Goal: Transaction & Acquisition: Purchase product/service

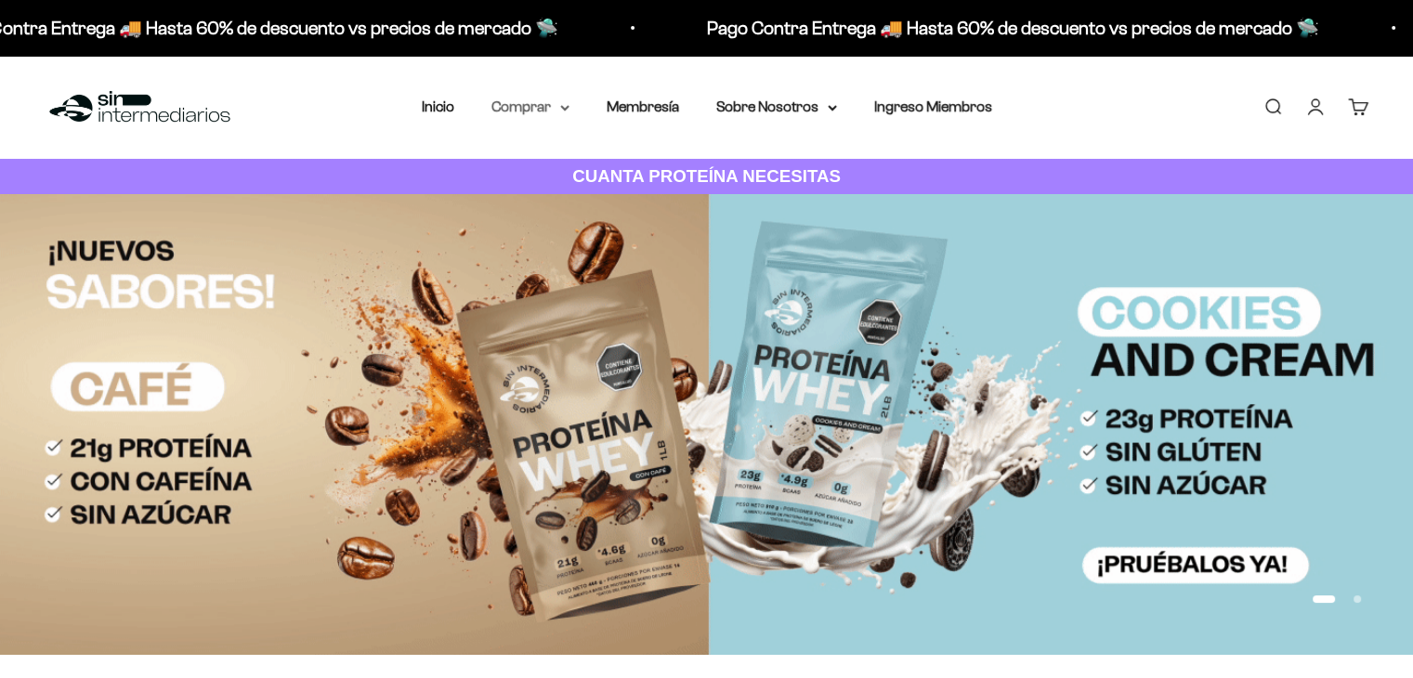
click at [550, 106] on summary "Comprar" at bounding box center [530, 107] width 78 height 24
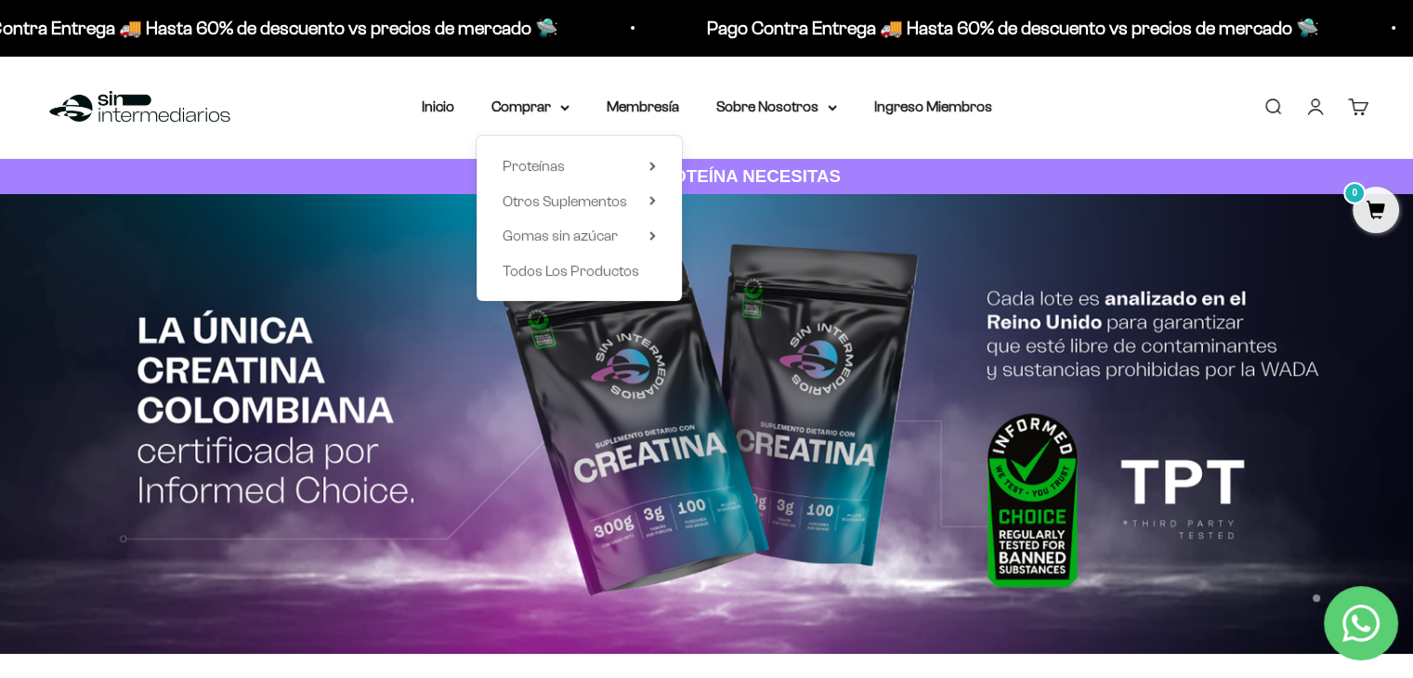
click at [661, 170] on div "Proteínas Ver Todos Whey Iso Vegan" at bounding box center [578, 218] width 205 height 165
click at [649, 167] on icon at bounding box center [652, 166] width 7 height 9
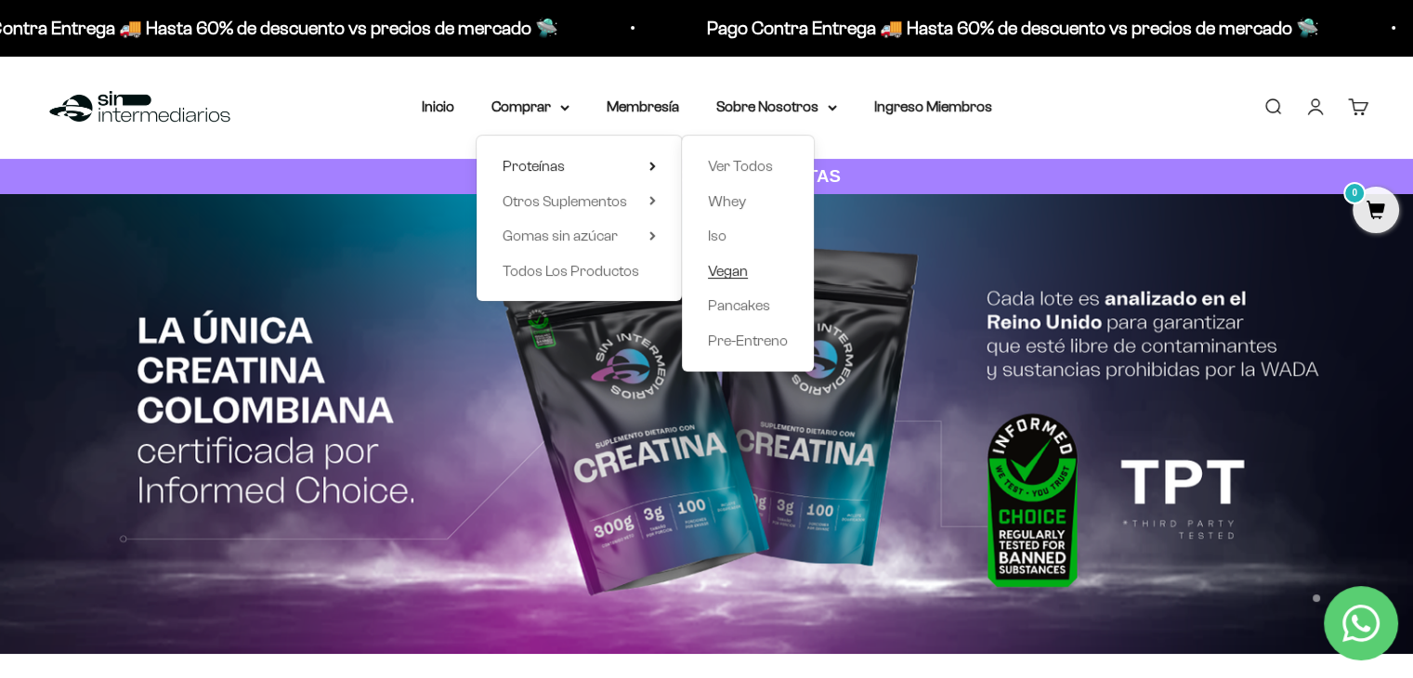
click at [738, 267] on span "Vegan" at bounding box center [728, 271] width 40 height 16
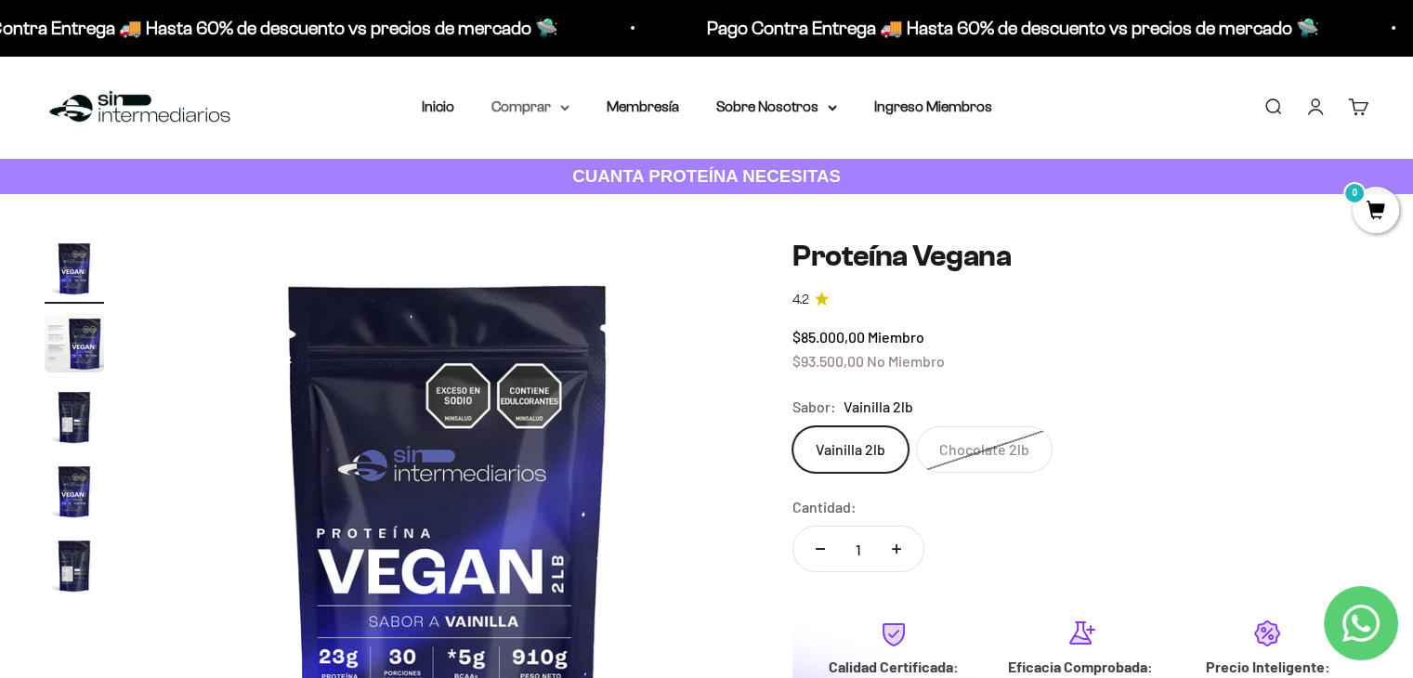
click at [561, 107] on icon at bounding box center [564, 108] width 9 height 7
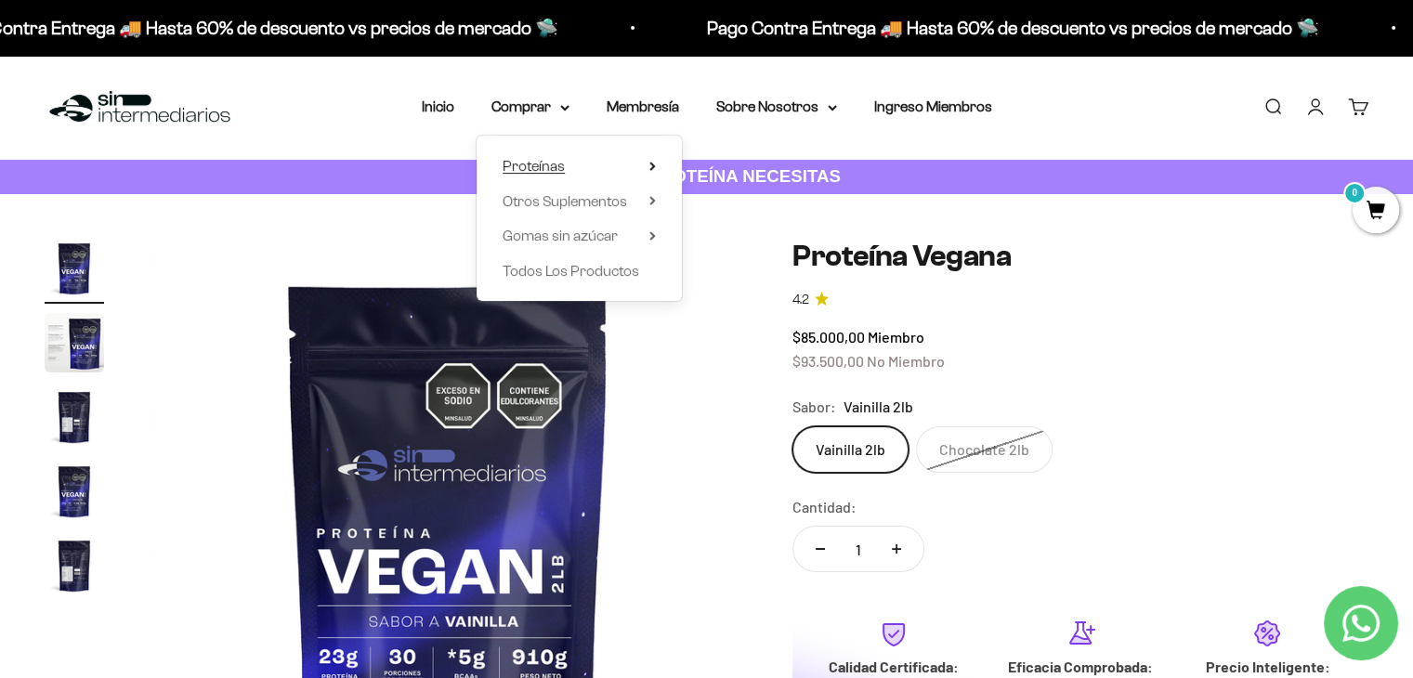
click at [652, 166] on icon at bounding box center [652, 166] width 4 height 7
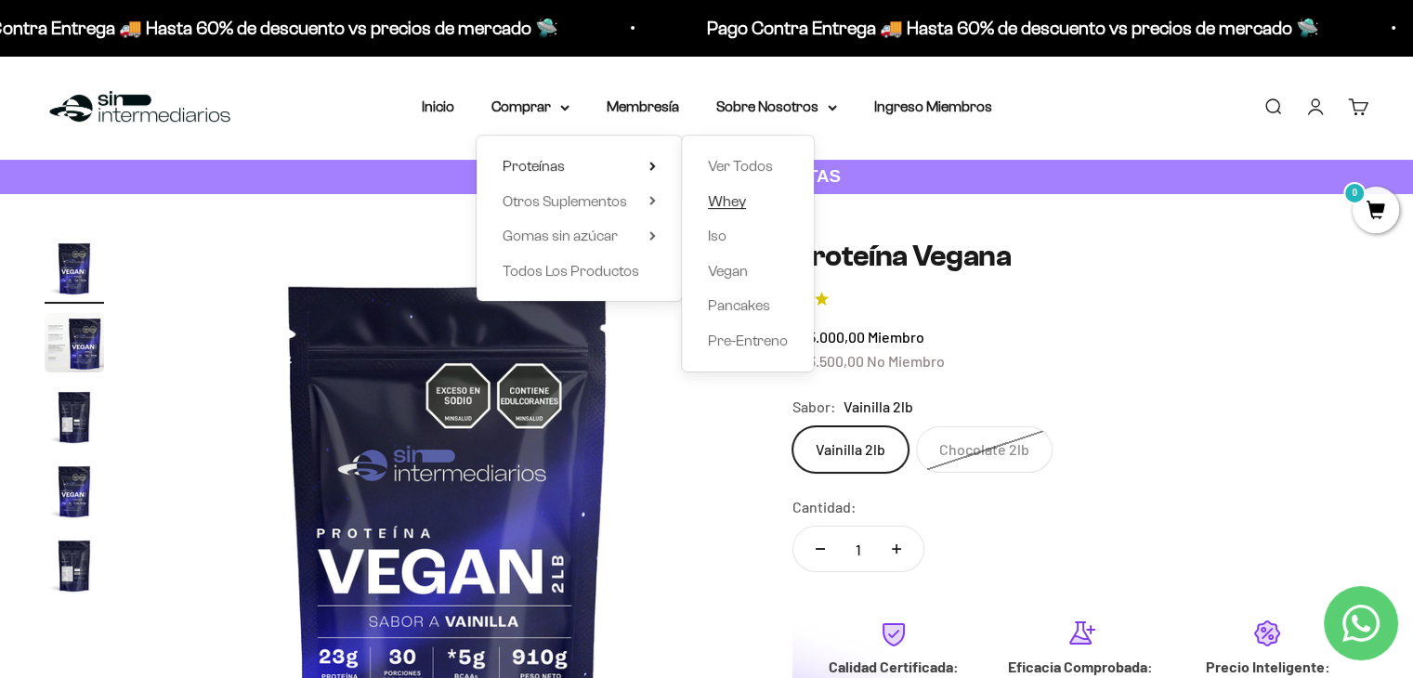
click at [732, 199] on span "Whey" at bounding box center [727, 201] width 38 height 16
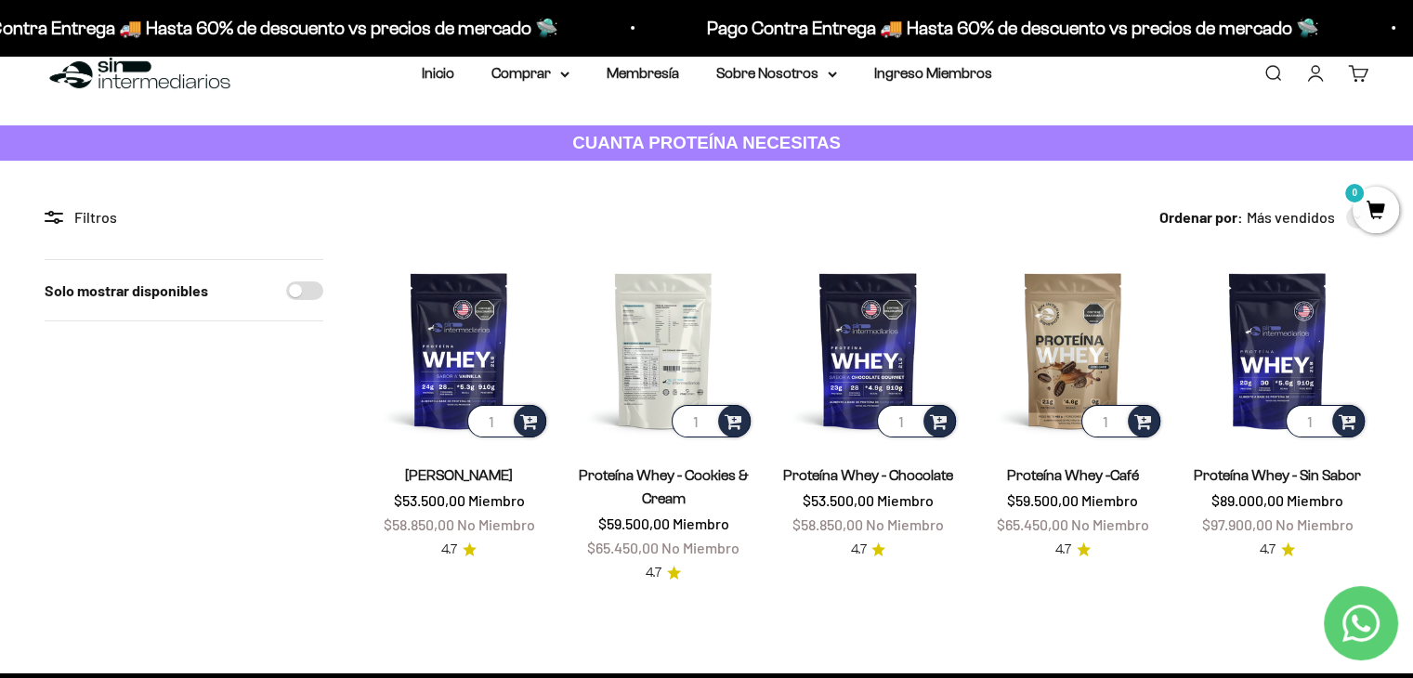
scroll to position [33, 0]
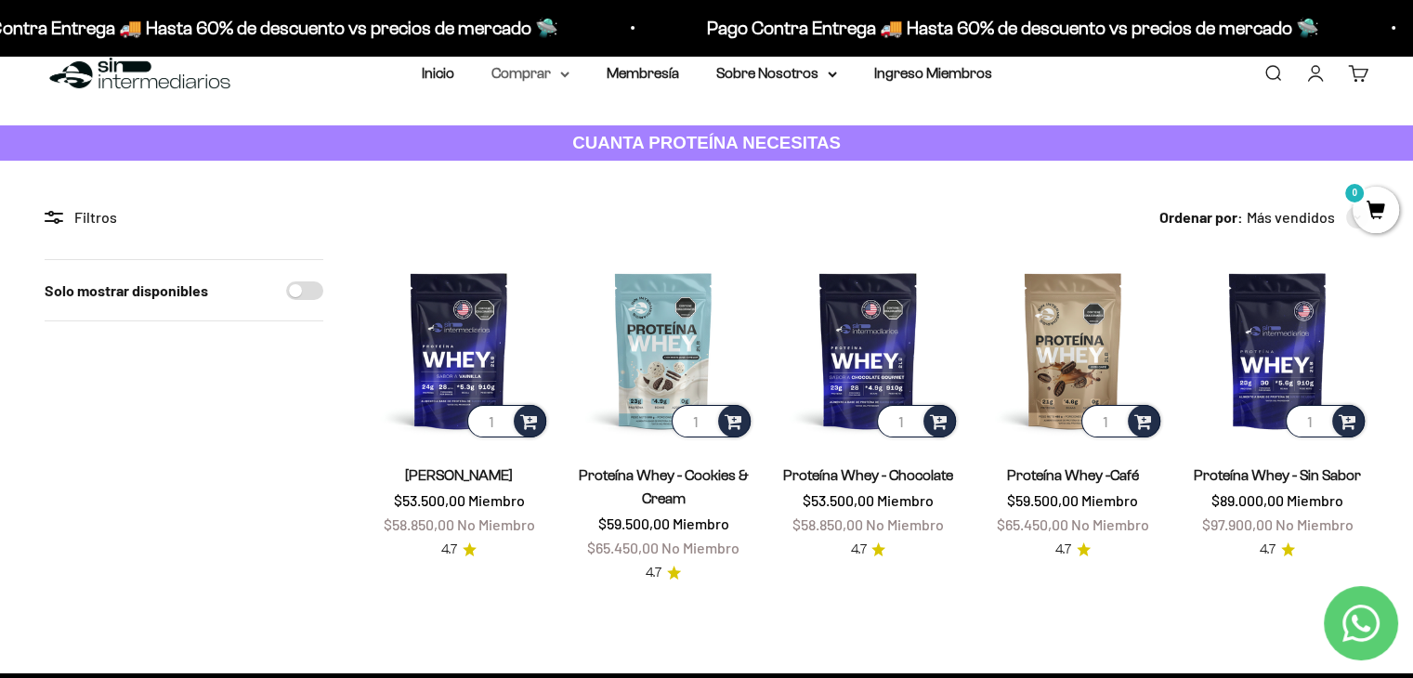
click at [564, 72] on icon at bounding box center [564, 75] width 9 height 7
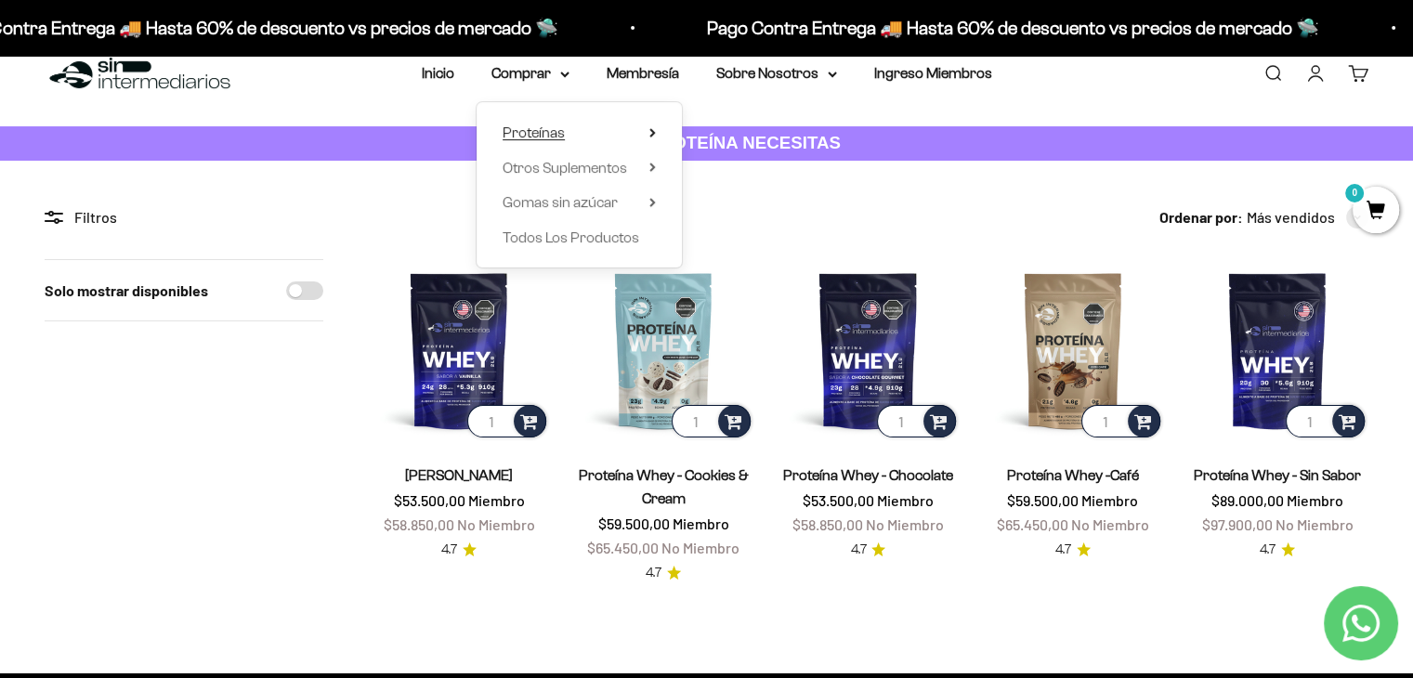
click at [645, 133] on summary "Proteínas" at bounding box center [578, 133] width 153 height 24
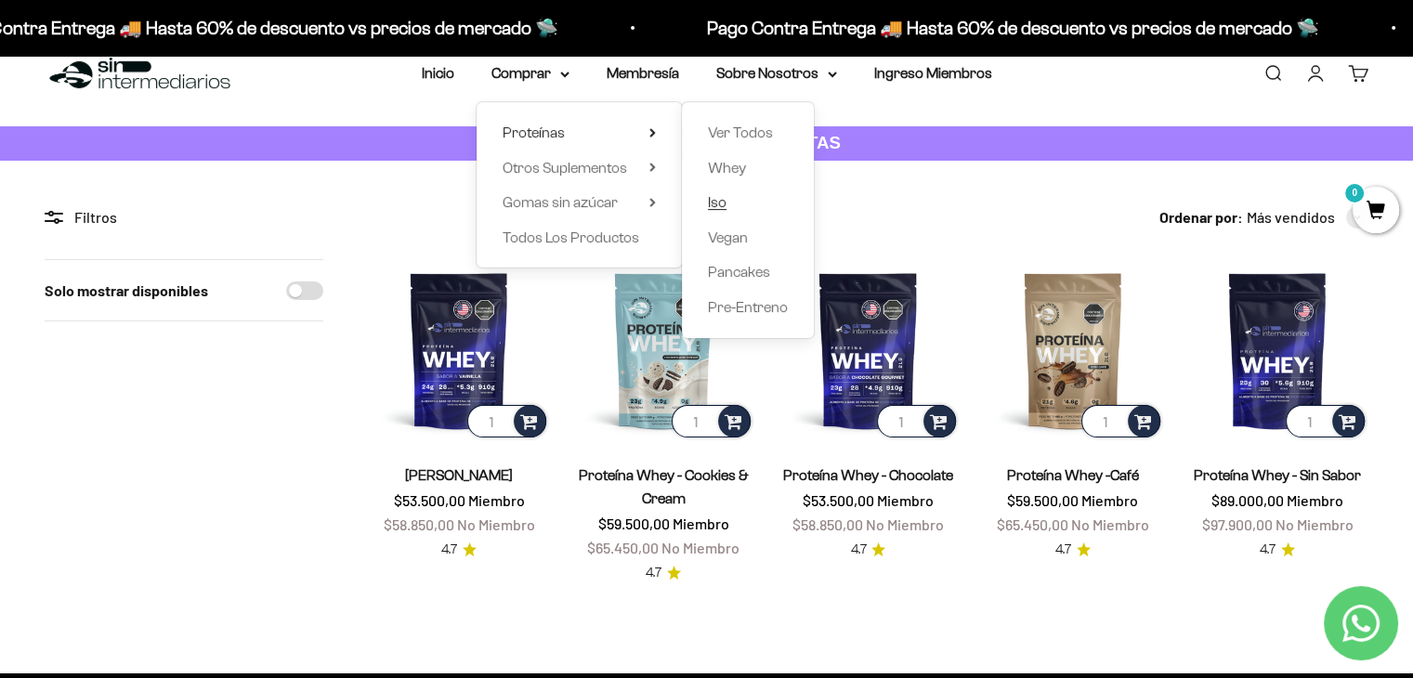
click at [726, 196] on link "Iso" at bounding box center [748, 202] width 80 height 24
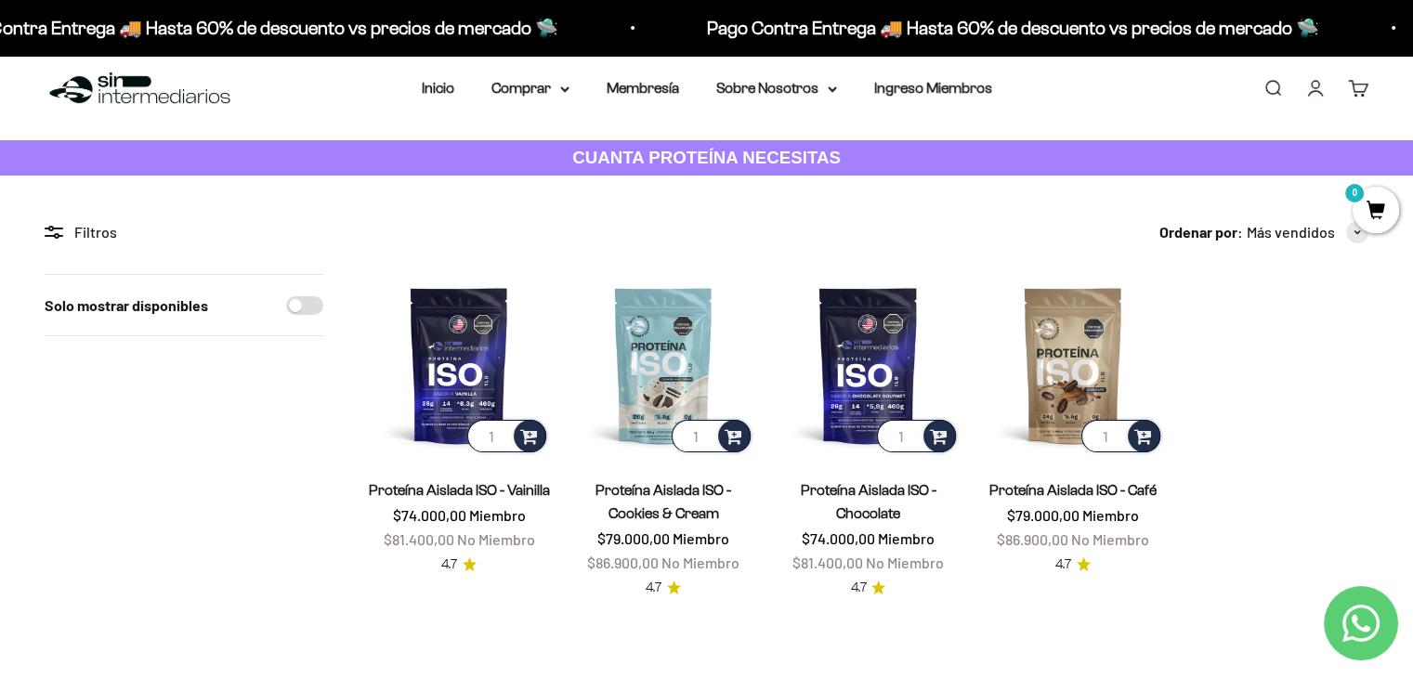
scroll to position [21, 0]
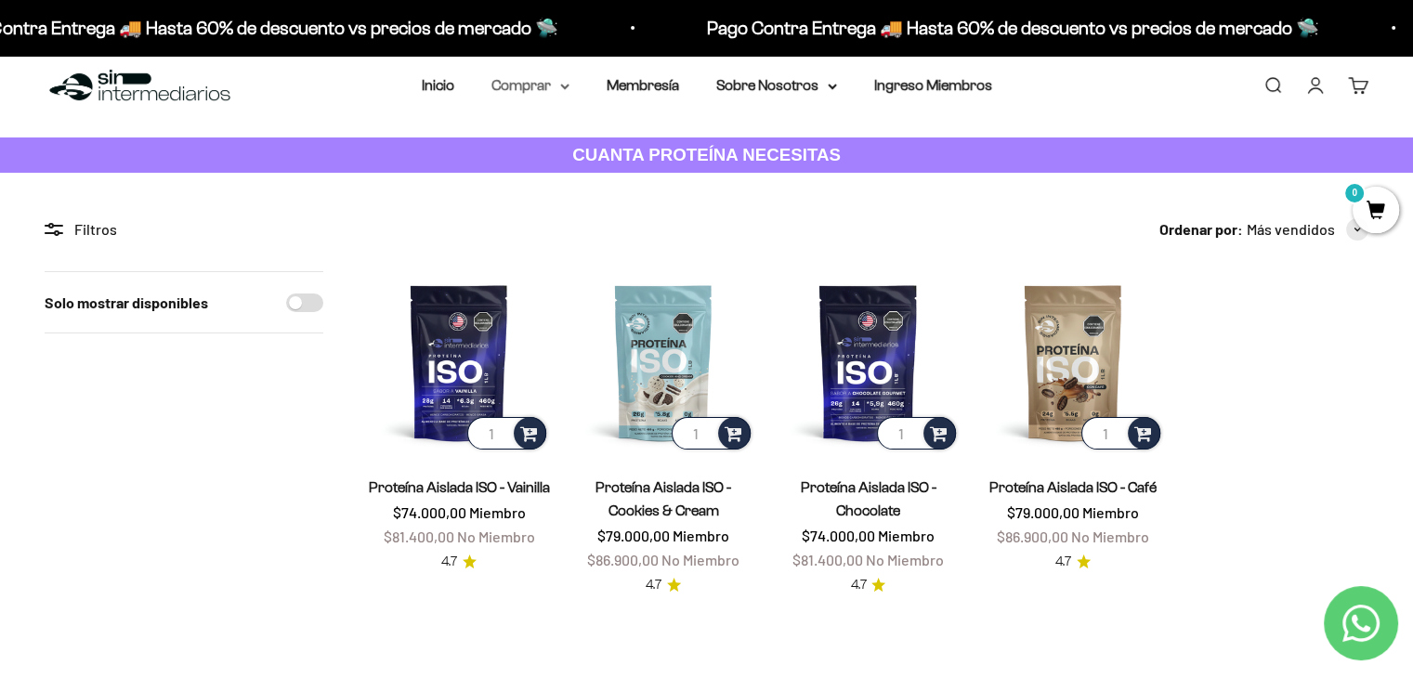
click at [556, 83] on summary "Comprar" at bounding box center [530, 85] width 78 height 24
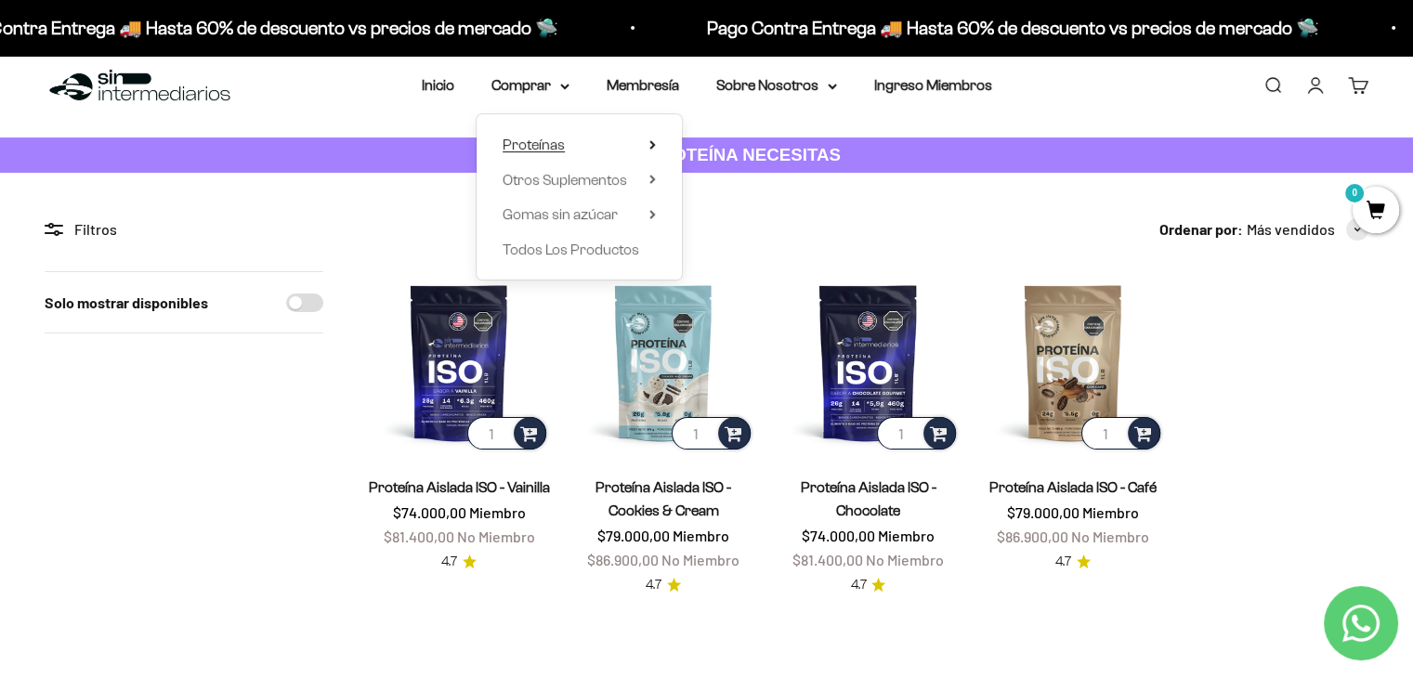
click at [639, 141] on summary "Proteínas" at bounding box center [578, 145] width 153 height 24
click at [739, 244] on span "Vegan" at bounding box center [728, 249] width 40 height 16
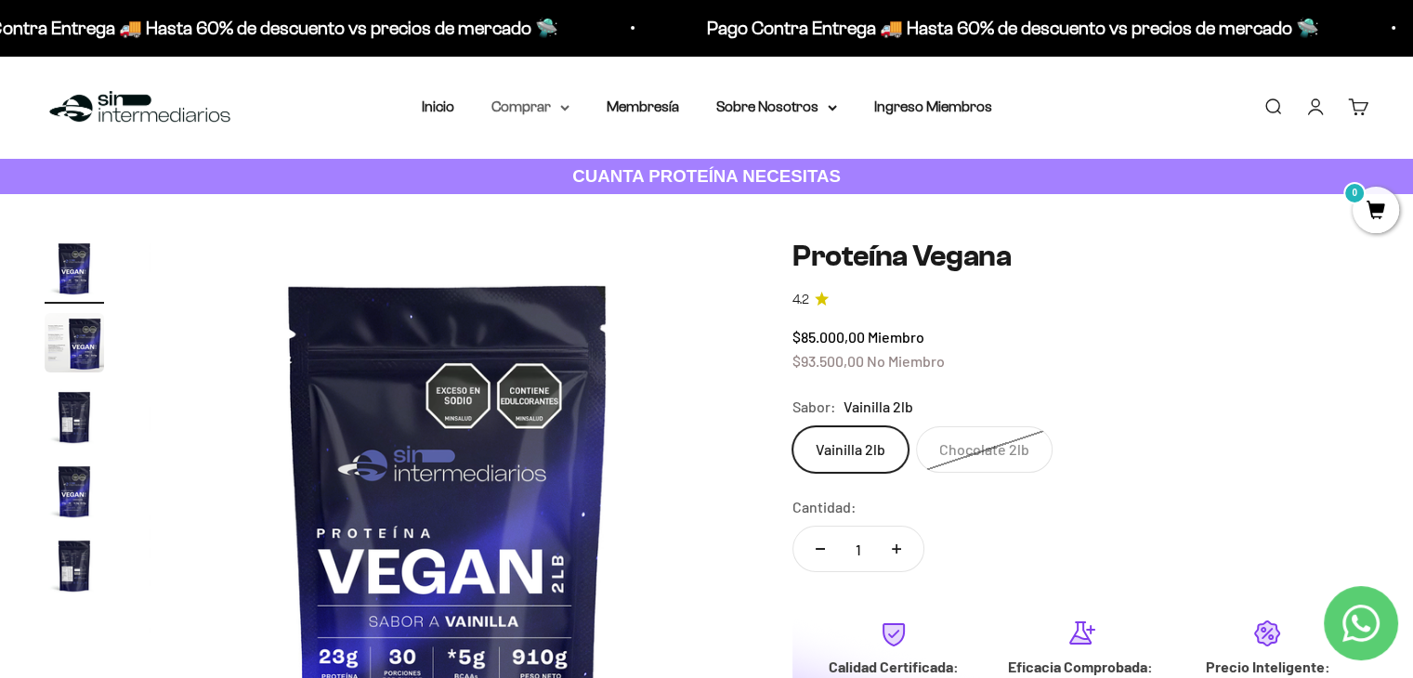
click at [565, 115] on summary "Comprar" at bounding box center [530, 107] width 78 height 24
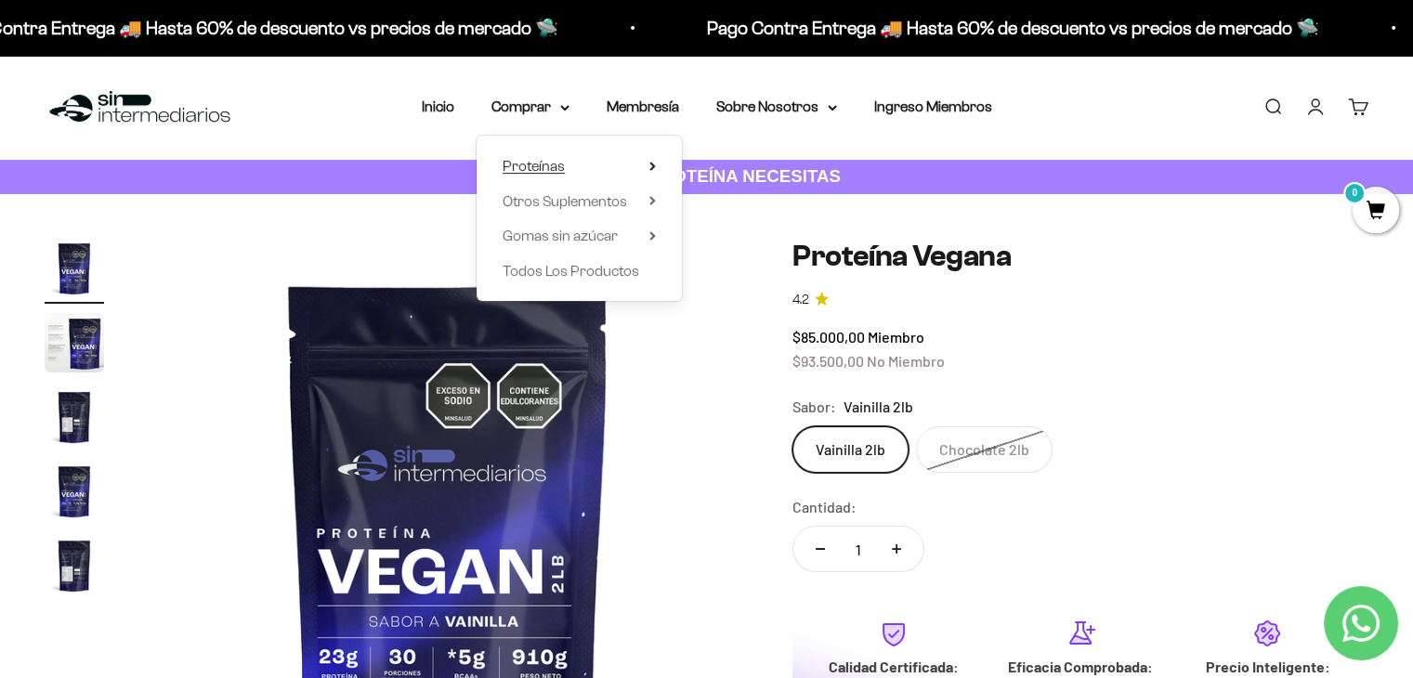
click at [651, 161] on summary "Proteínas" at bounding box center [578, 166] width 153 height 24
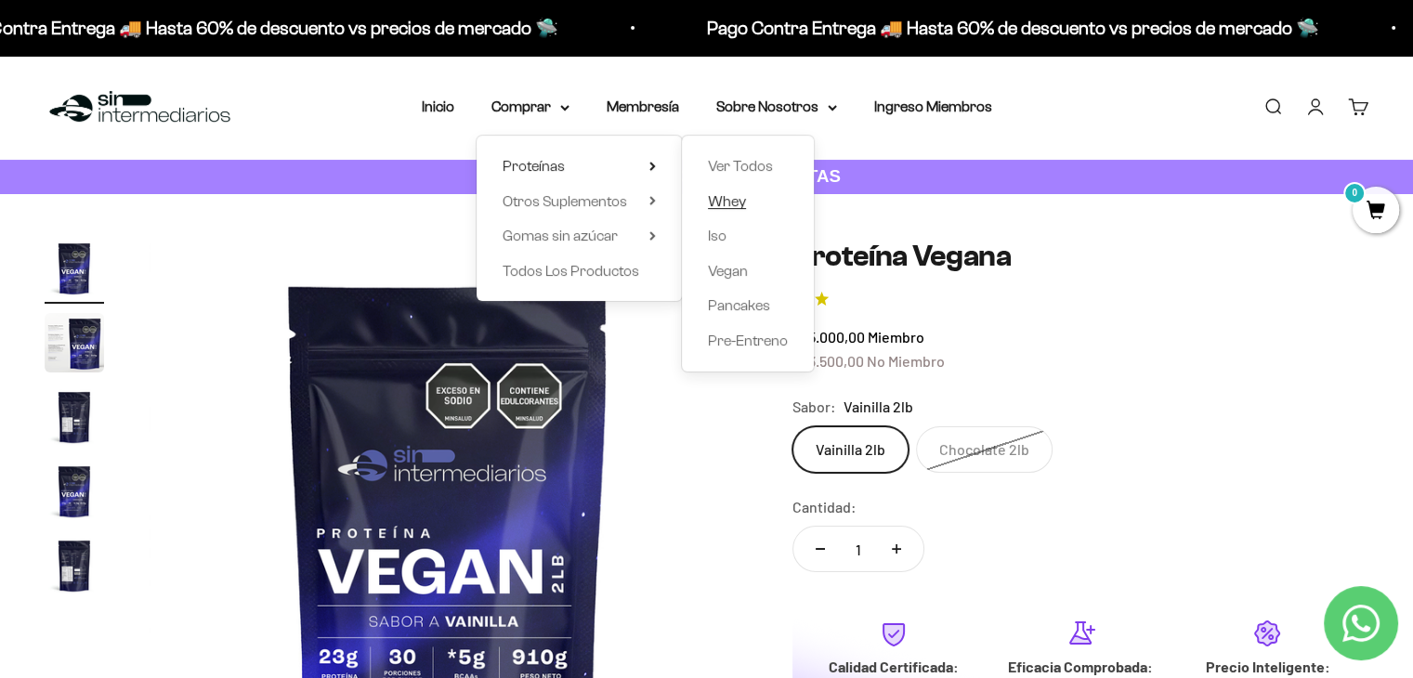
click at [737, 198] on span "Whey" at bounding box center [727, 201] width 38 height 16
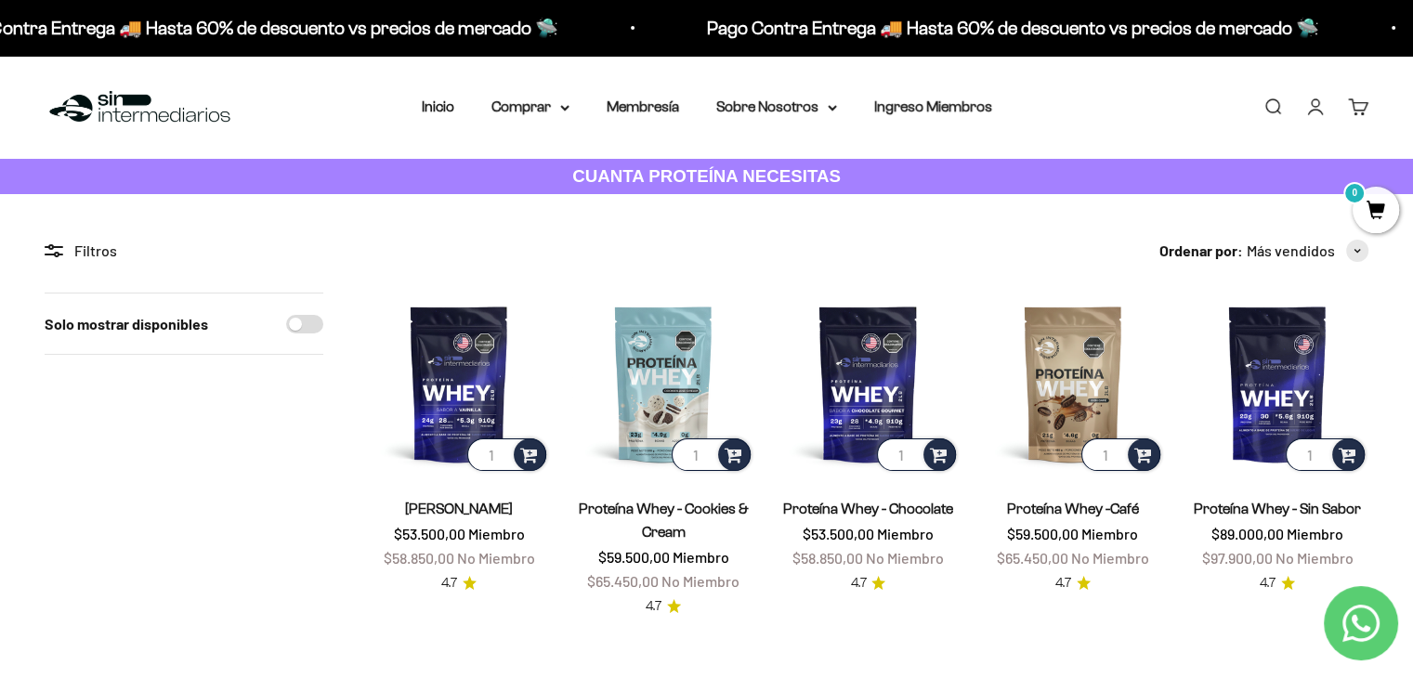
scroll to position [93, 0]
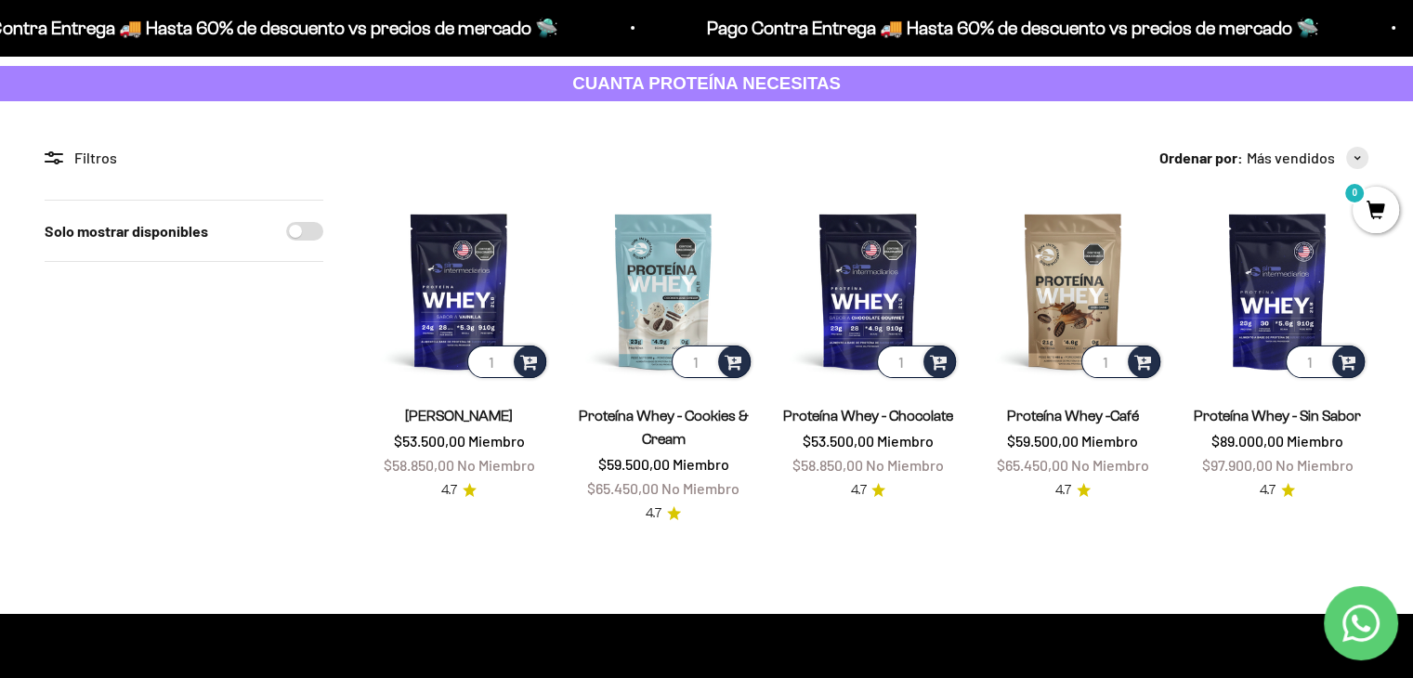
click at [1055, 473] on span "$65.450,00" at bounding box center [1032, 465] width 72 height 18
